Goal: Navigation & Orientation: Find specific page/section

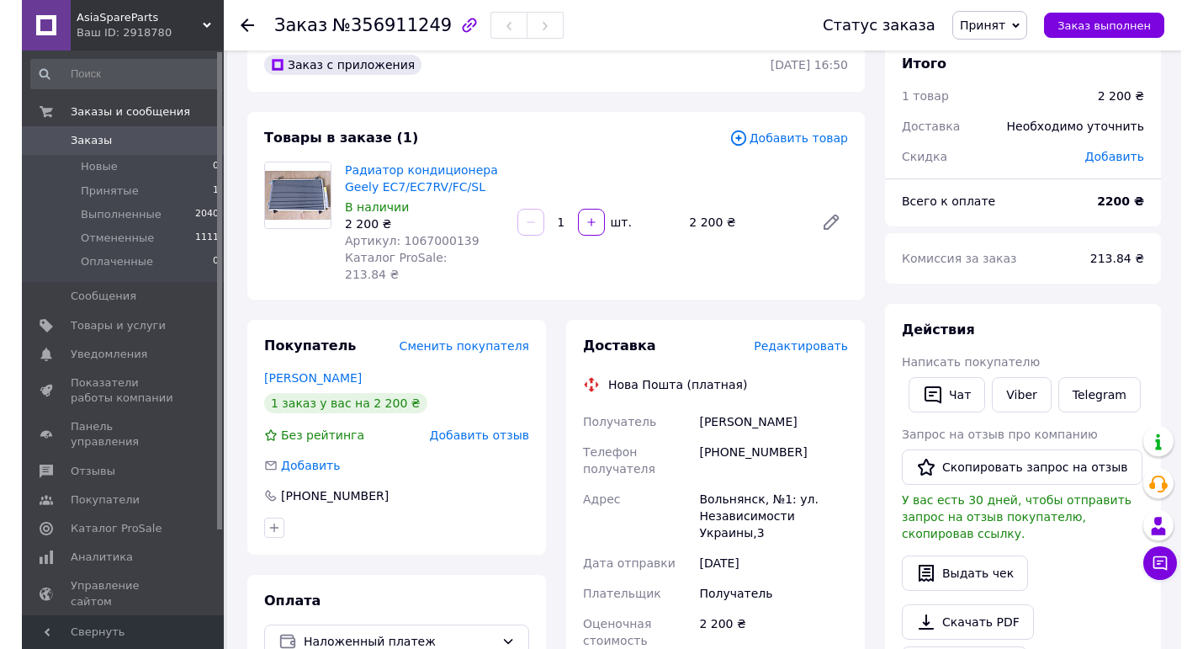
scroll to position [84, 0]
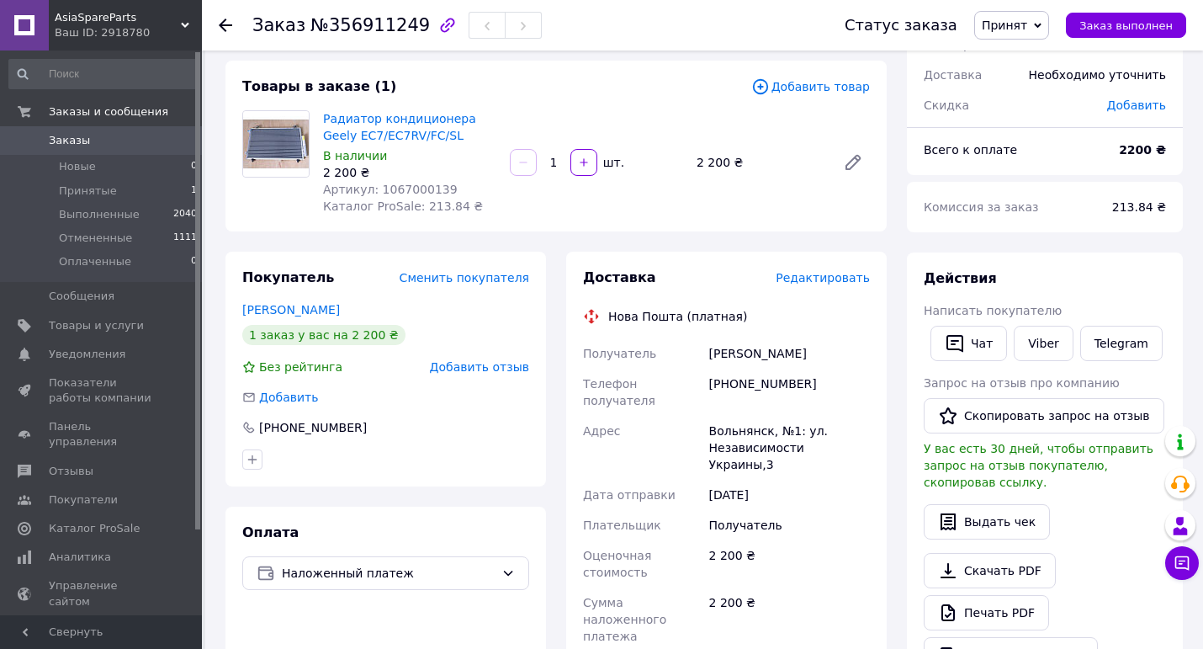
scroll to position [84, 0]
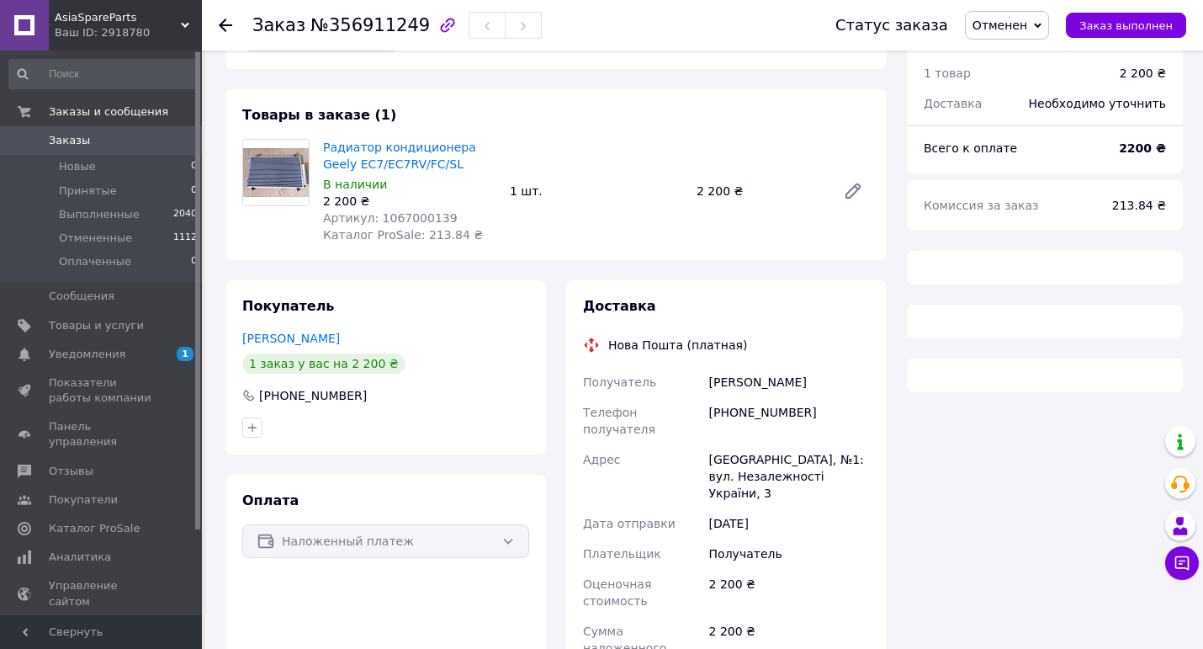
scroll to position [84, 0]
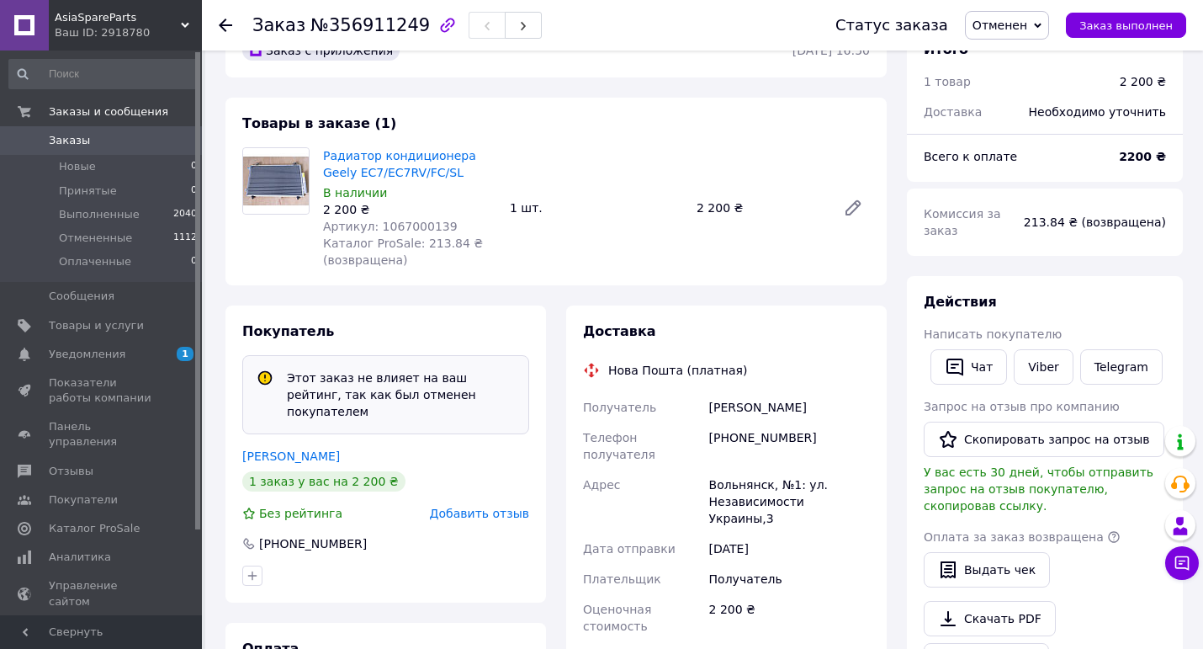
click at [88, 138] on span "Заказы" at bounding box center [102, 140] width 107 height 15
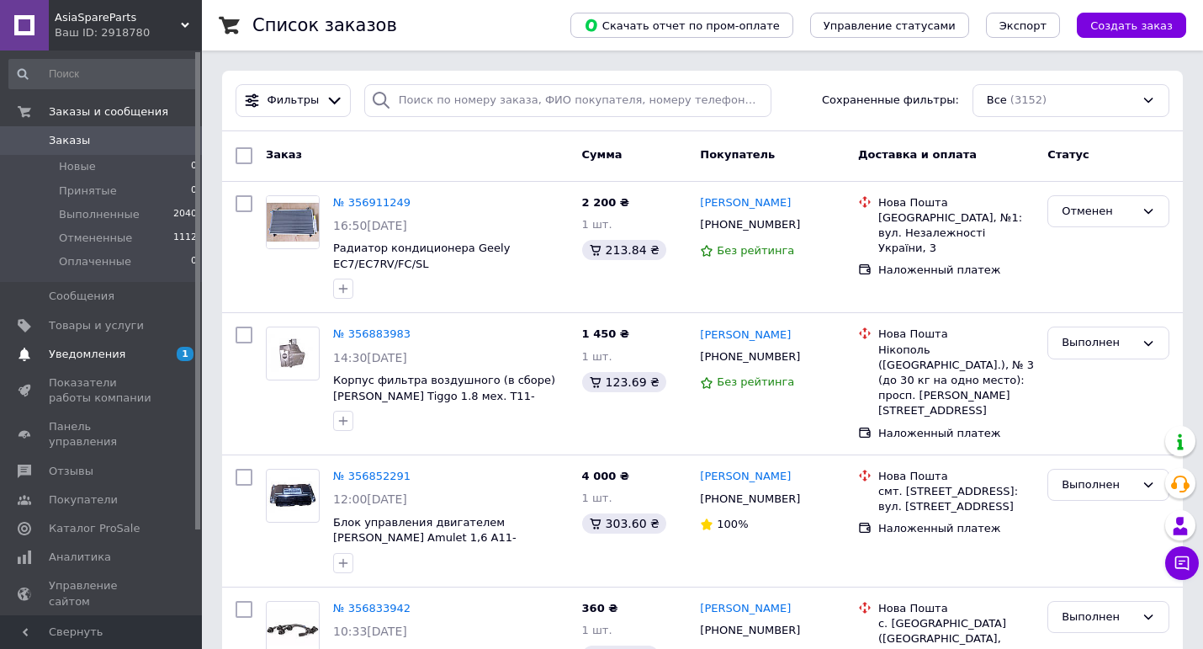
click at [66, 357] on span "Уведомления" at bounding box center [87, 354] width 77 height 15
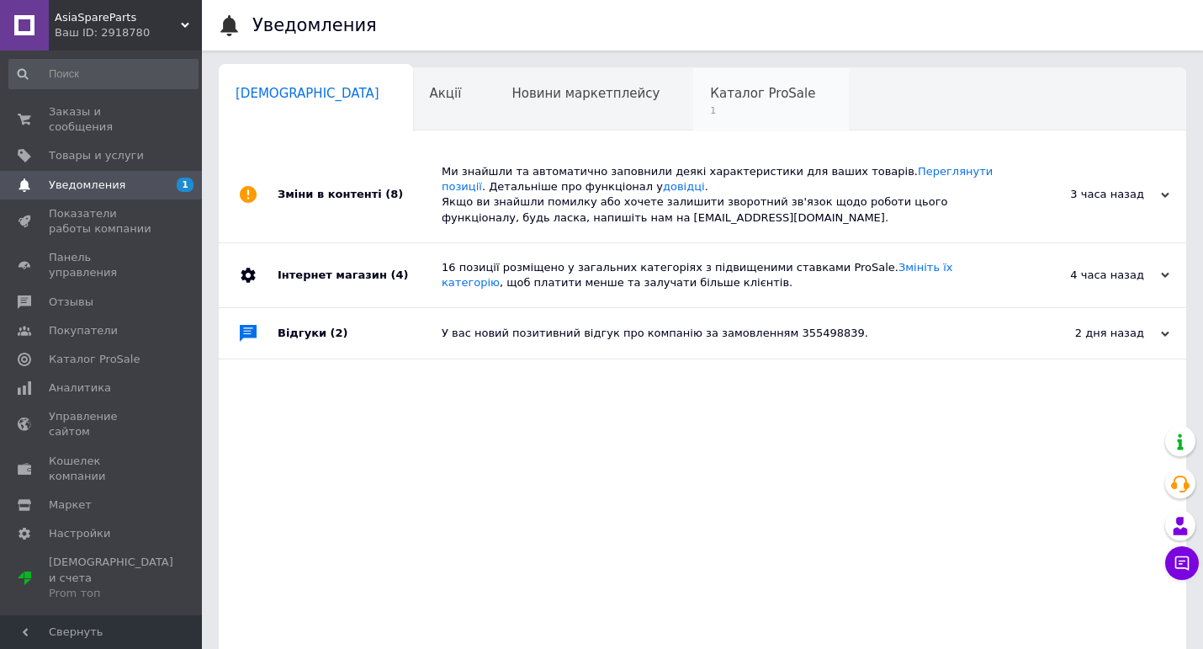
click at [710, 96] on span "Каталог ProSale" at bounding box center [762, 93] width 105 height 15
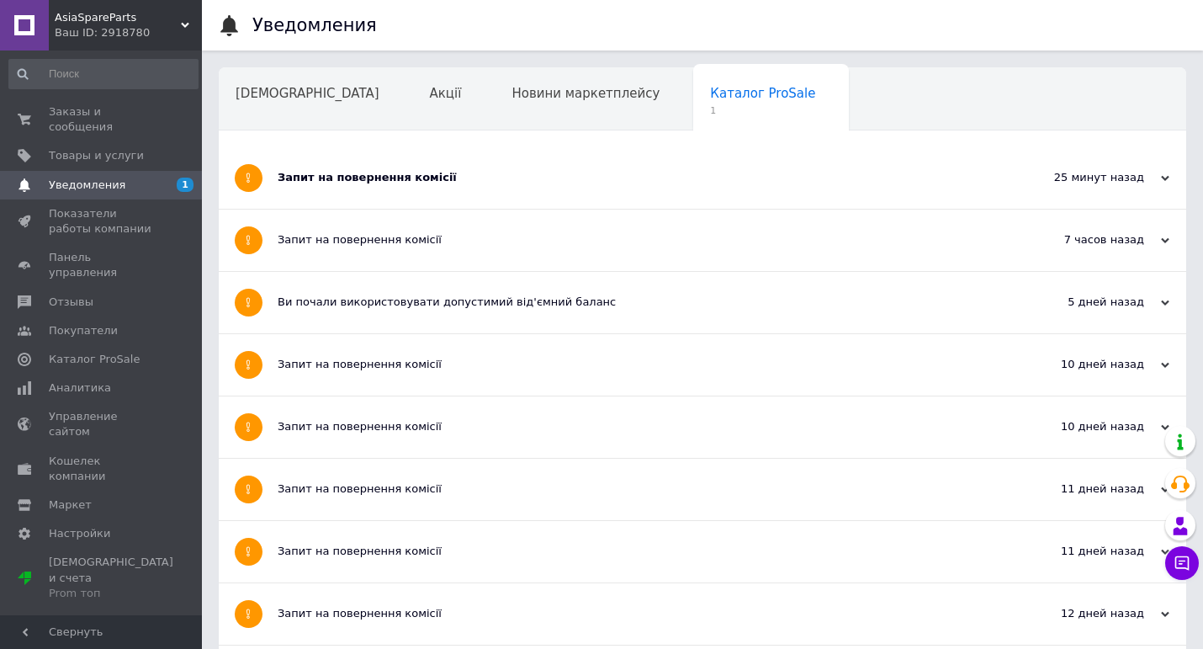
click at [476, 187] on div "Запит на повернення комісії" at bounding box center [639, 177] width 723 height 61
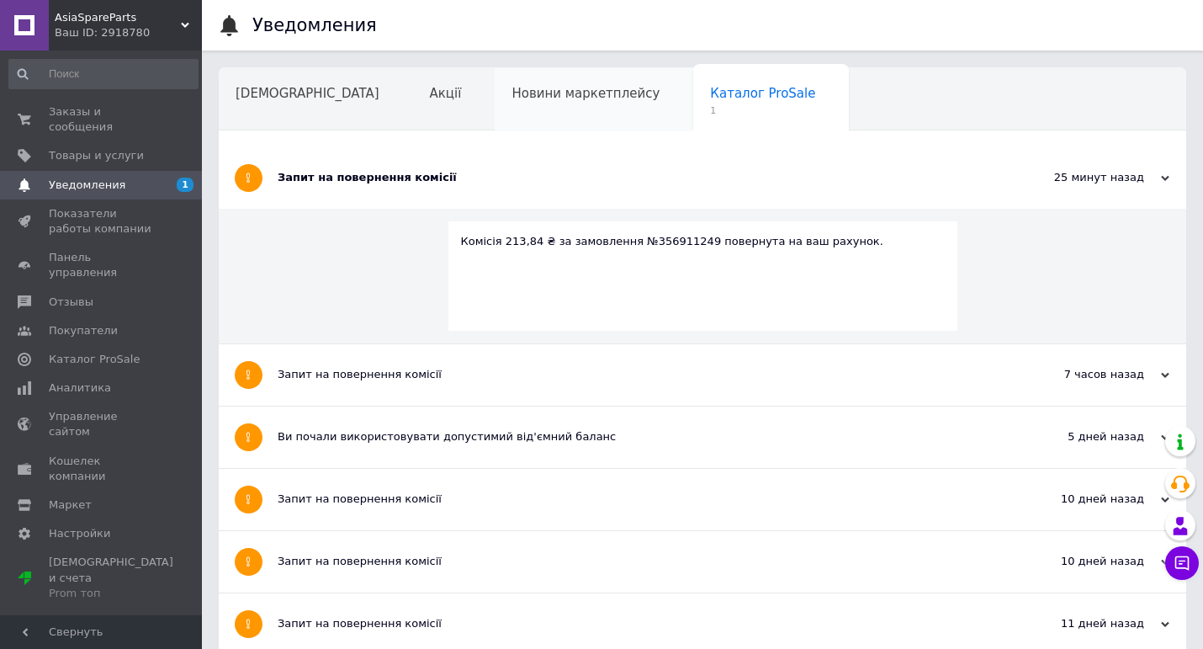
click at [511, 87] on span "Новини маркетплейсу" at bounding box center [585, 93] width 148 height 15
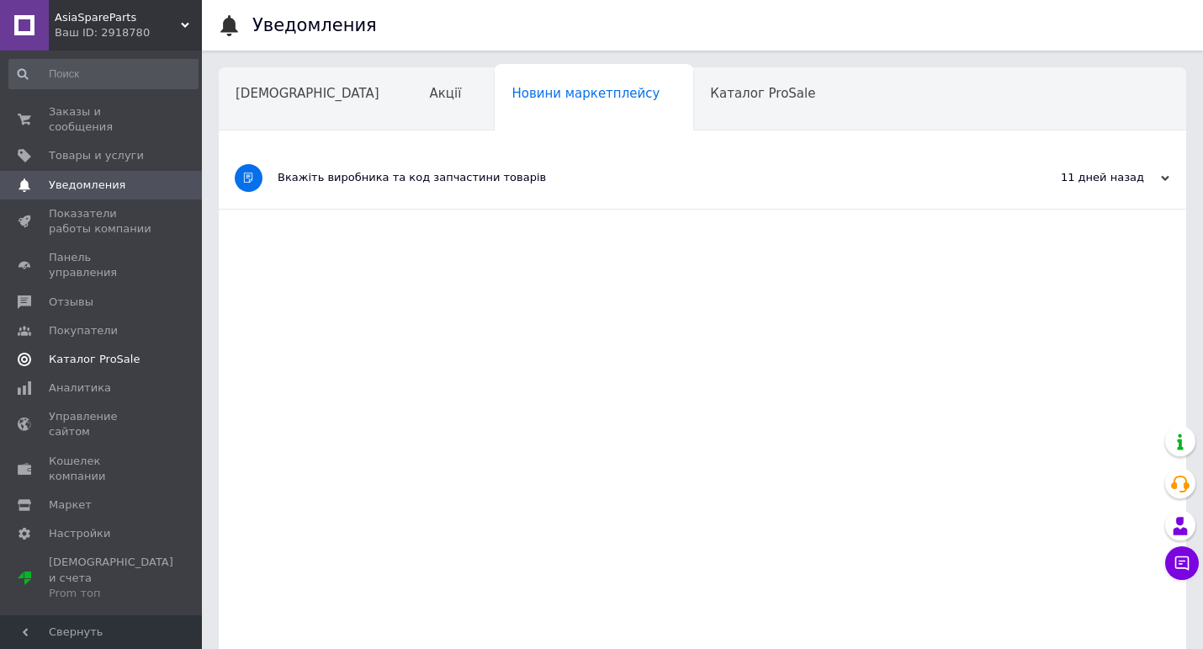
click at [86, 352] on span "Каталог ProSale" at bounding box center [94, 359] width 91 height 15
